Goal: Task Accomplishment & Management: Use online tool/utility

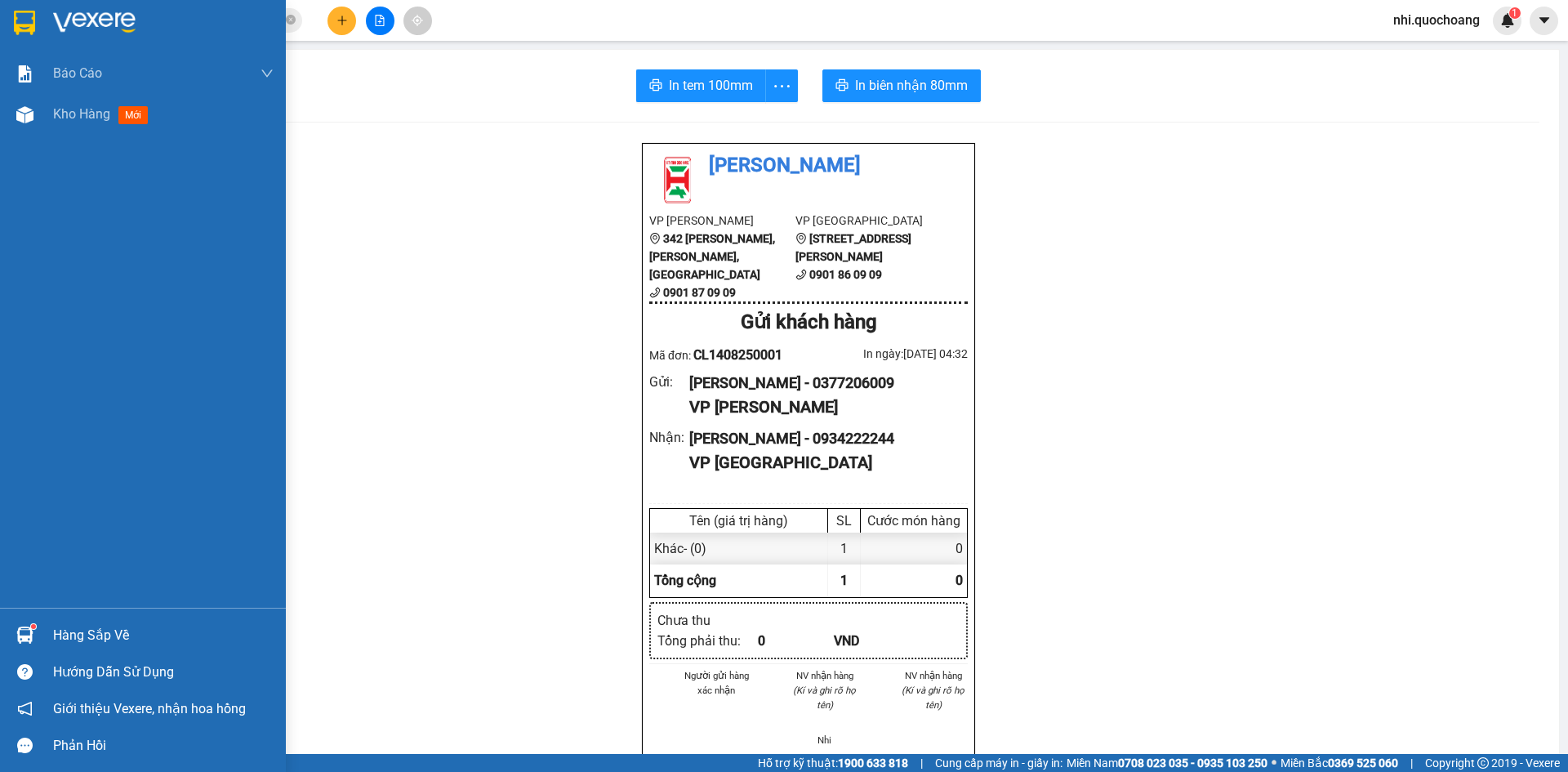
click at [17, 22] on img at bounding box center [24, 22] width 22 height 24
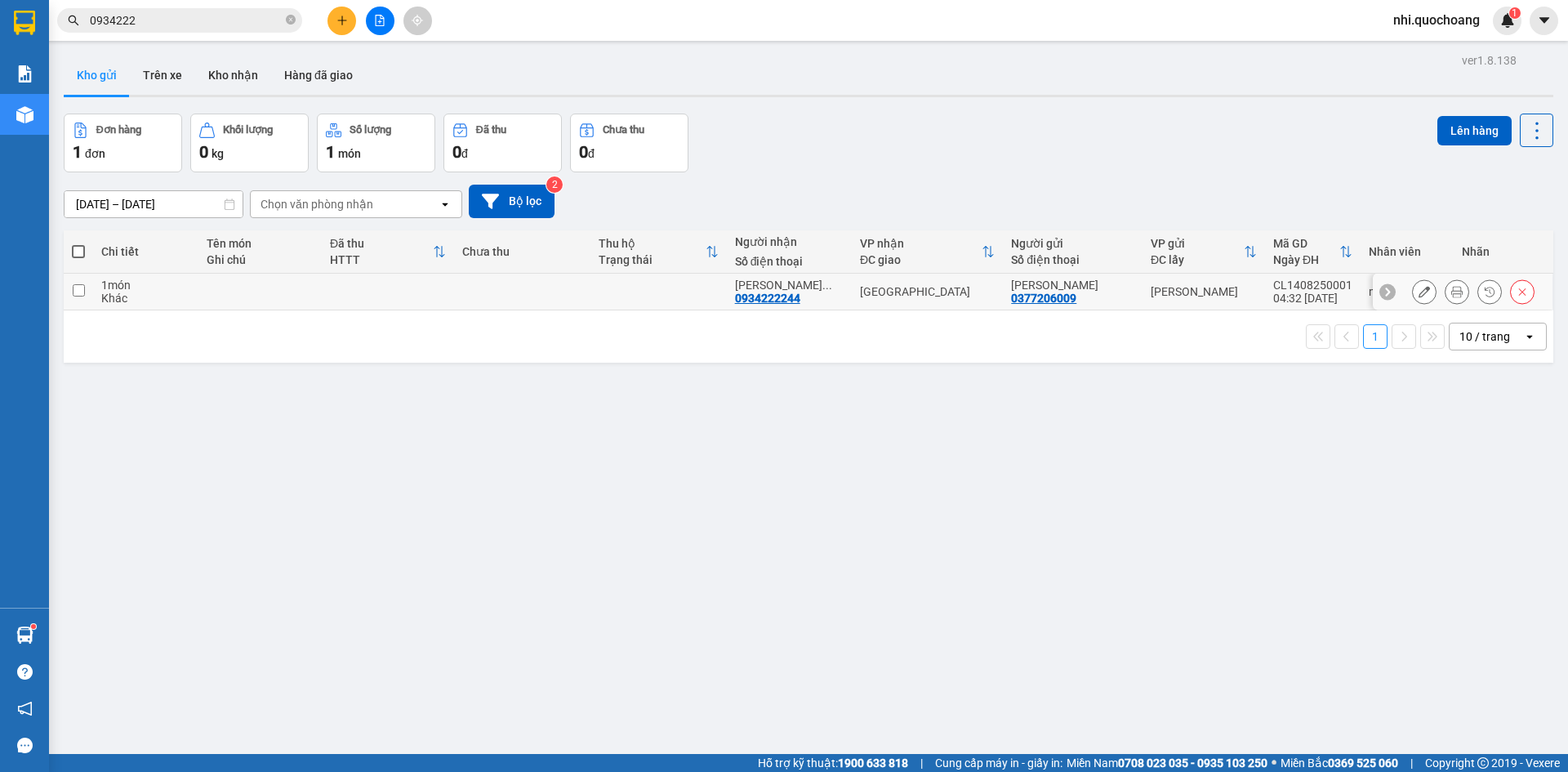
click at [78, 290] on input "checkbox" at bounding box center [78, 290] width 12 height 12
checkbox input "true"
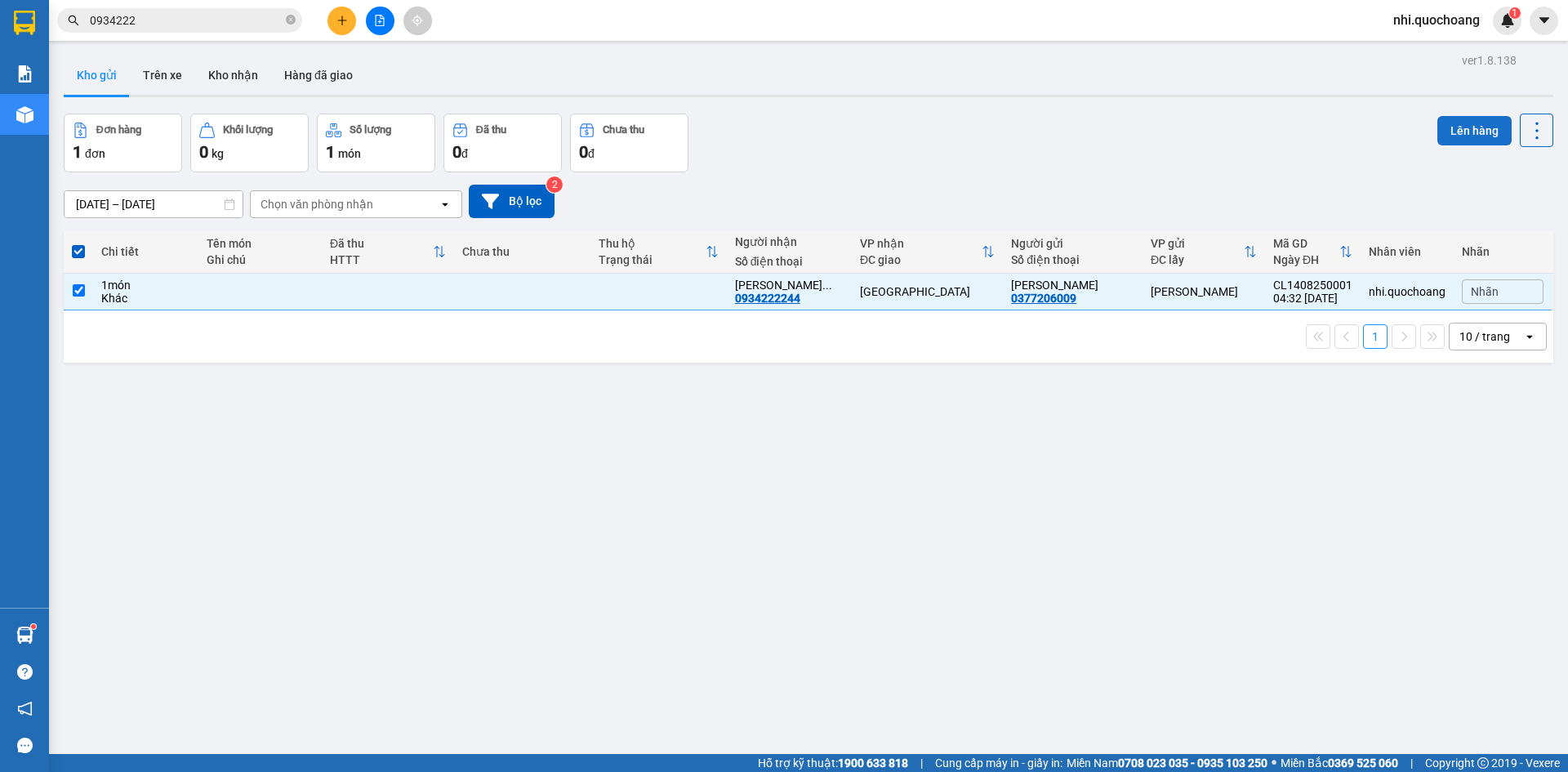
drag, startPoint x: 1467, startPoint y: 130, endPoint x: 1455, endPoint y: 130, distance: 12.0
click at [1465, 130] on button "Lên hàng" at bounding box center [1474, 131] width 74 height 29
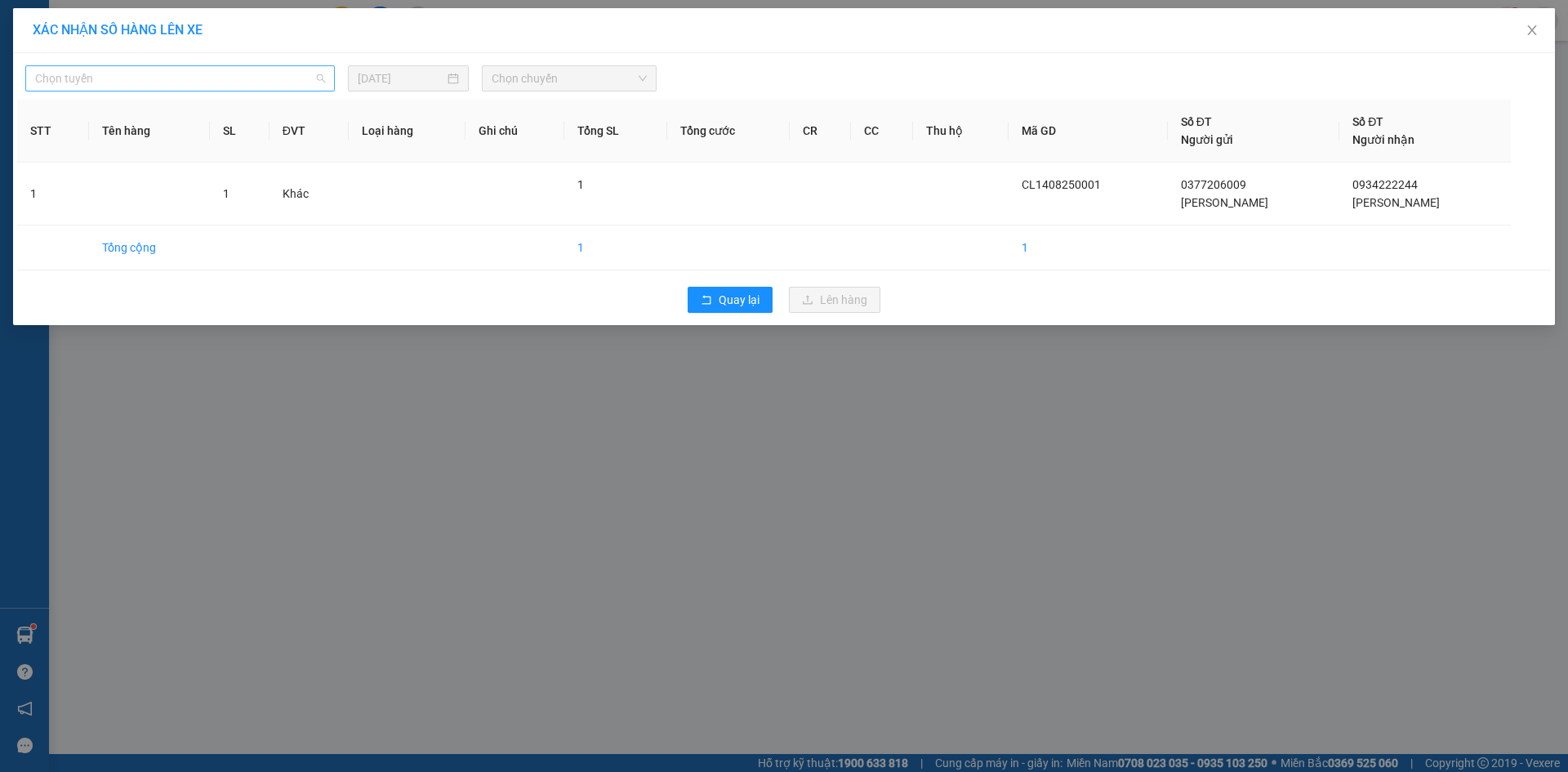
click at [259, 73] on span "Chọn tuyến" at bounding box center [180, 78] width 290 height 24
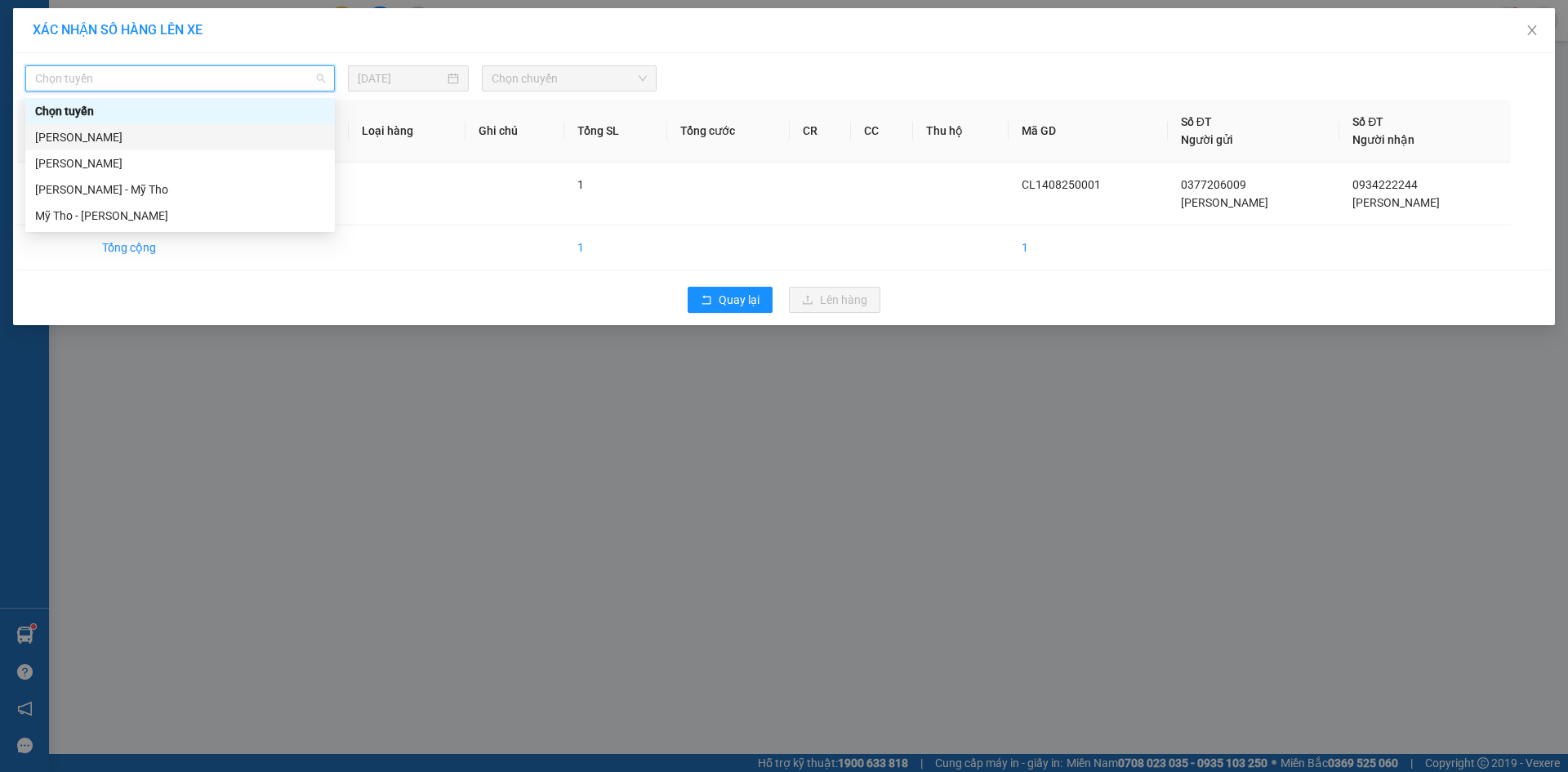
click at [116, 139] on div "[PERSON_NAME]" at bounding box center [180, 137] width 290 height 18
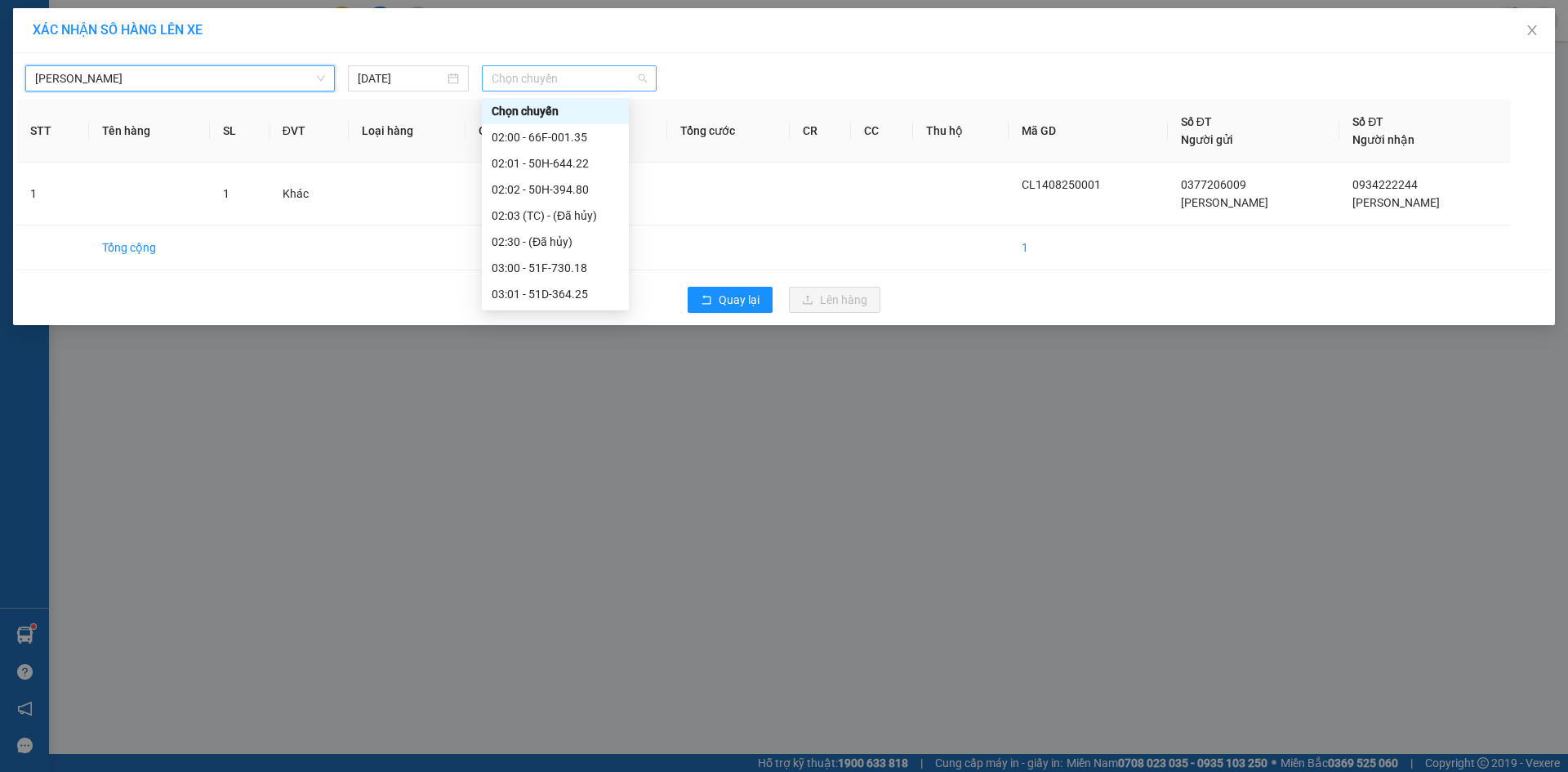
click at [580, 76] on span "Chọn chuyến" at bounding box center [569, 78] width 155 height 24
click at [558, 231] on div "05:00 - 66H-059.20" at bounding box center [556, 232] width 128 height 18
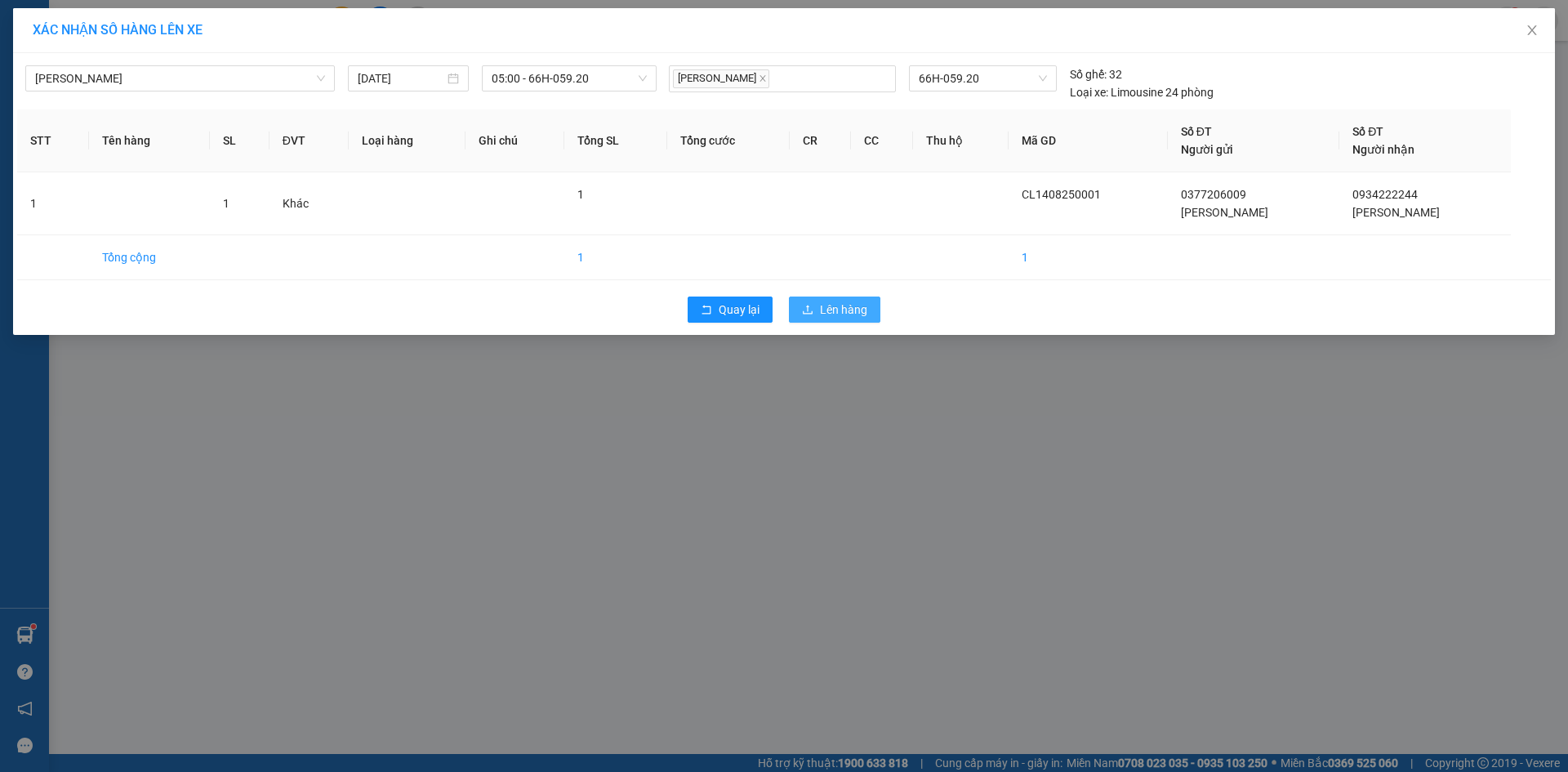
click at [854, 307] on span "Lên hàng" at bounding box center [843, 309] width 47 height 18
